Goal: Navigation & Orientation: Find specific page/section

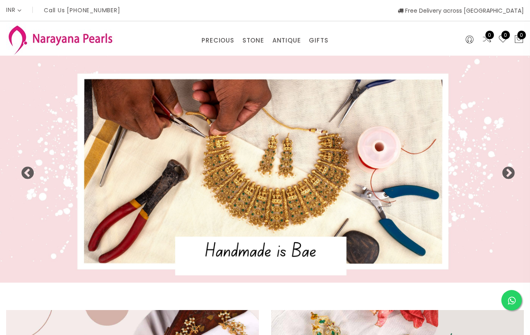
select select "INR"
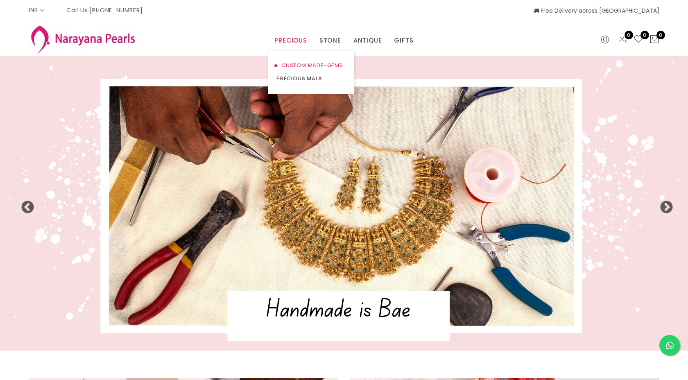
click at [310, 66] on link "CUSTOM MADE-GEMS" at bounding box center [311, 65] width 70 height 13
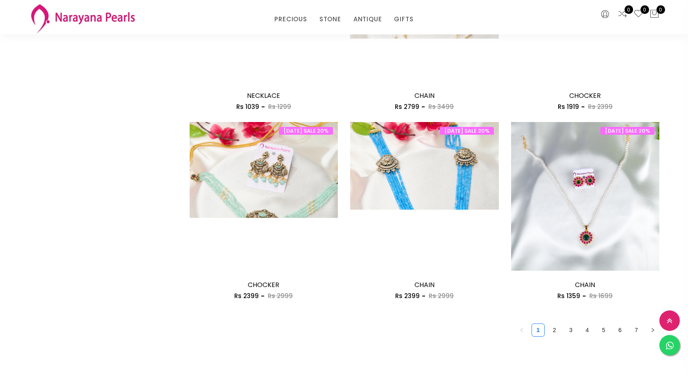
scroll to position [1141, 0]
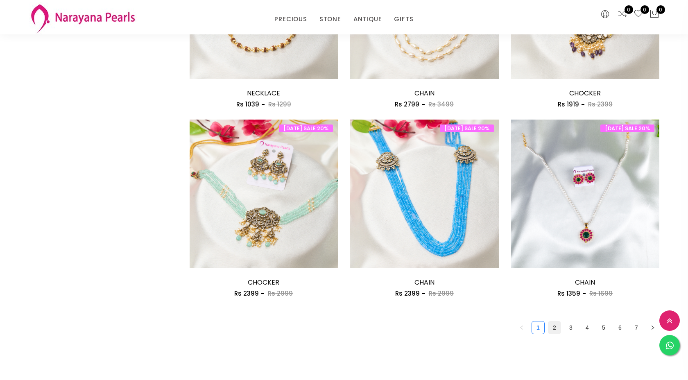
click at [529, 329] on link "2" at bounding box center [554, 327] width 12 height 12
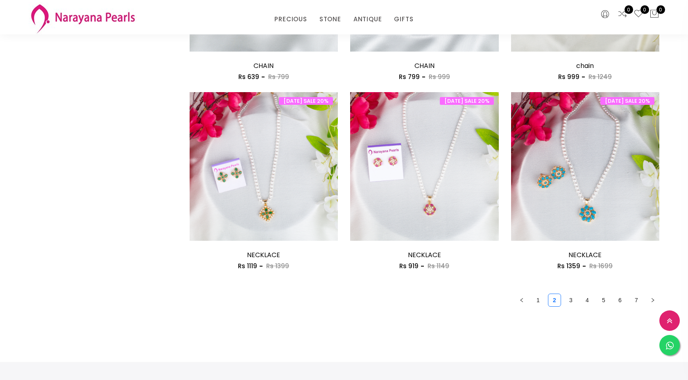
scroll to position [1168, 0]
click at [529, 304] on link "3" at bounding box center [570, 299] width 12 height 12
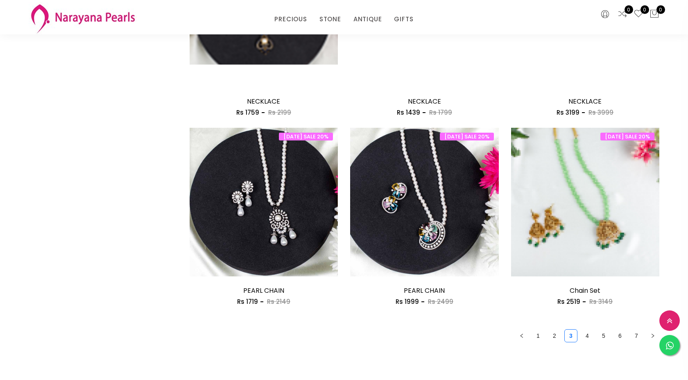
scroll to position [1134, 0]
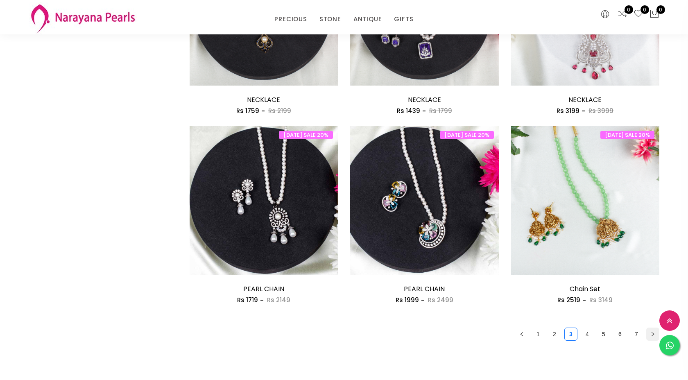
click at [529, 335] on button "button" at bounding box center [652, 333] width 13 height 13
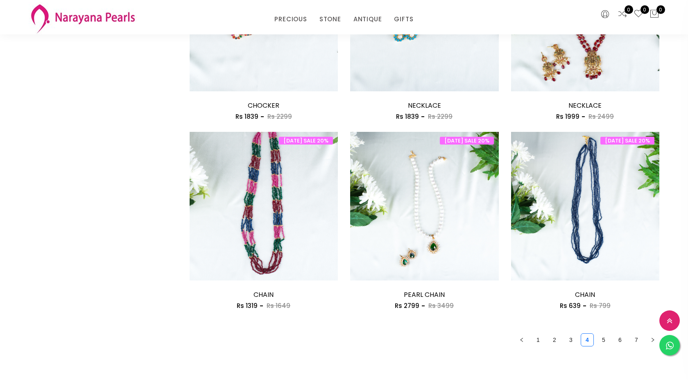
scroll to position [1230, 0]
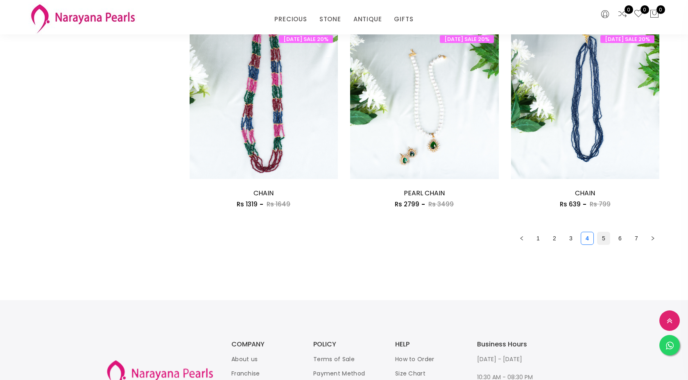
click at [529, 241] on link "5" at bounding box center [603, 238] width 12 height 12
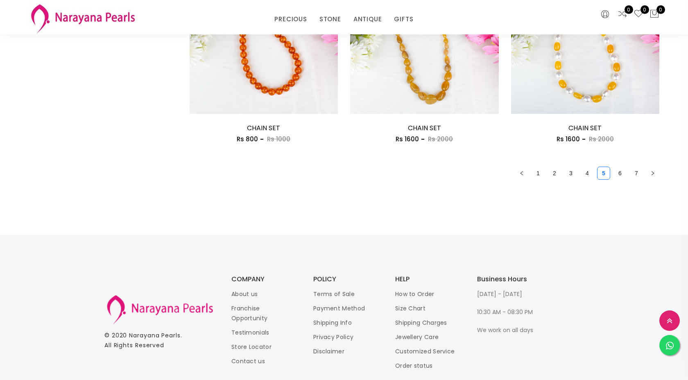
scroll to position [1301, 0]
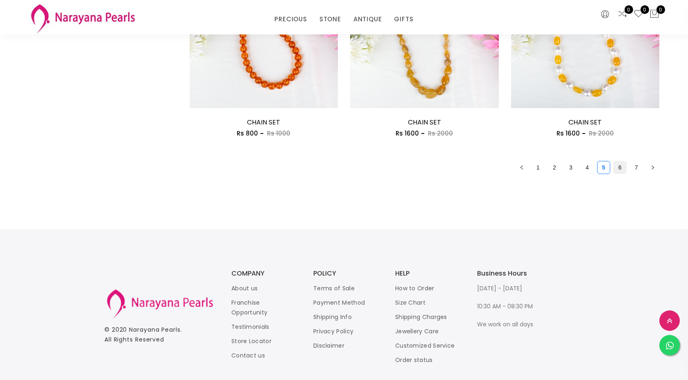
click at [529, 169] on link "6" at bounding box center [619, 167] width 12 height 12
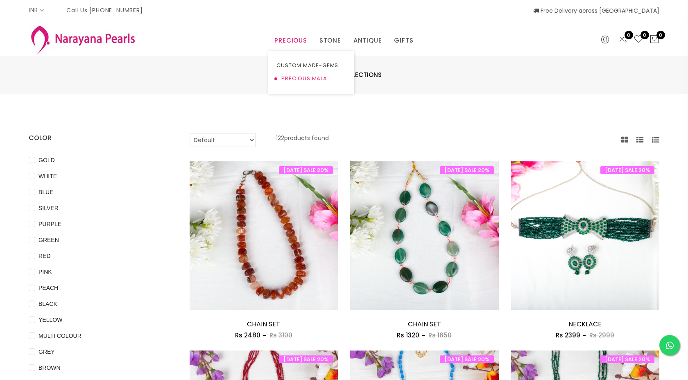
click at [306, 77] on link "PRECIOUS MALA" at bounding box center [311, 78] width 70 height 13
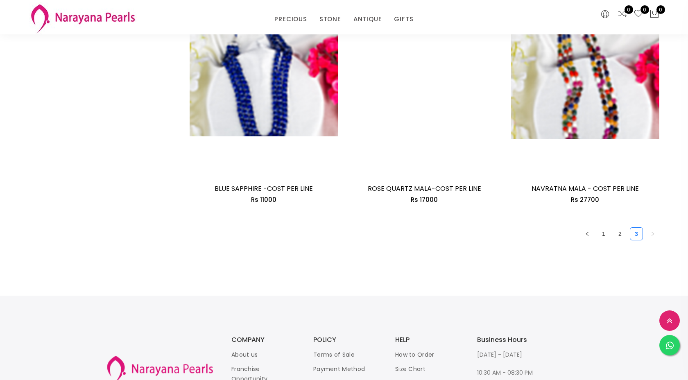
scroll to position [1261, 0]
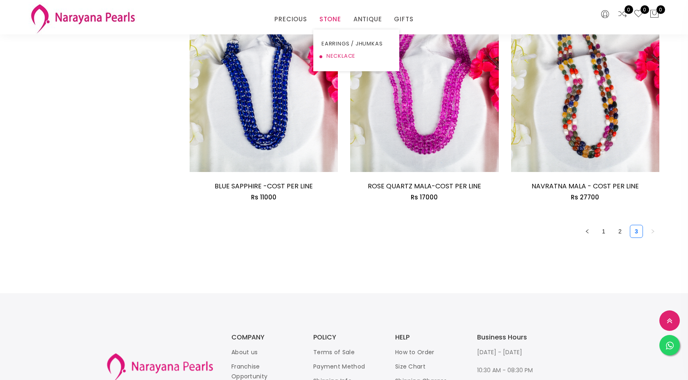
click at [338, 56] on link "NECKLACE" at bounding box center [356, 56] width 70 height 12
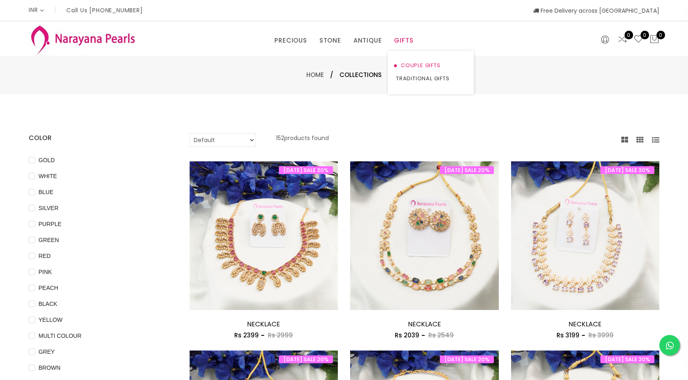
click at [415, 66] on link "COUPLE GIFTS" at bounding box center [431, 65] width 70 height 13
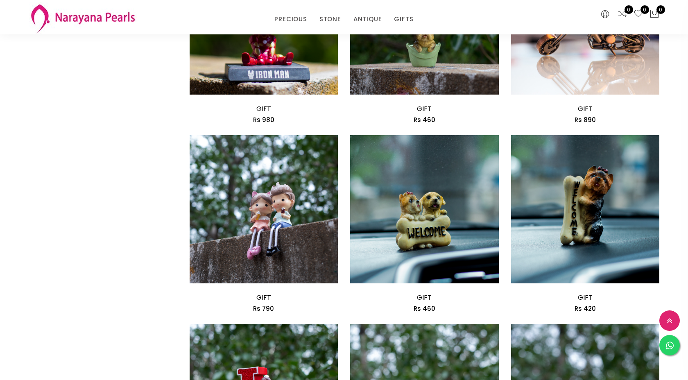
scroll to position [559, 0]
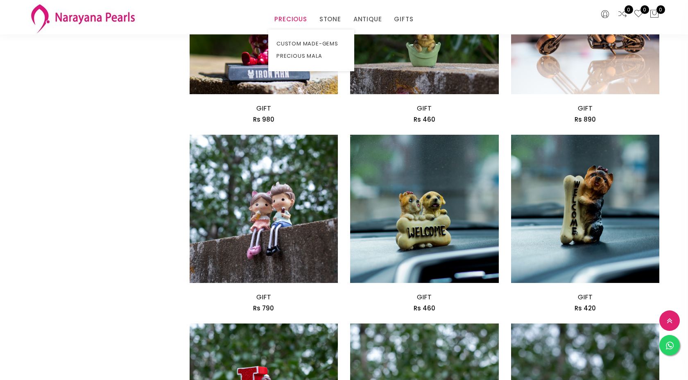
click at [294, 18] on link "PRECIOUS" at bounding box center [290, 19] width 32 height 12
click at [305, 43] on link "CUSTOM MADE-GEMS" at bounding box center [311, 44] width 70 height 12
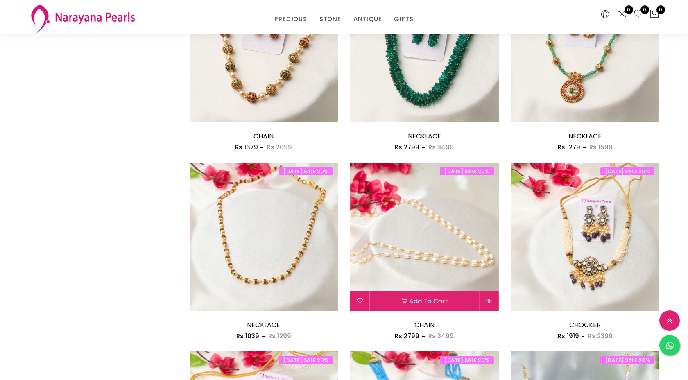
scroll to position [911, 0]
